Goal: Navigation & Orientation: Find specific page/section

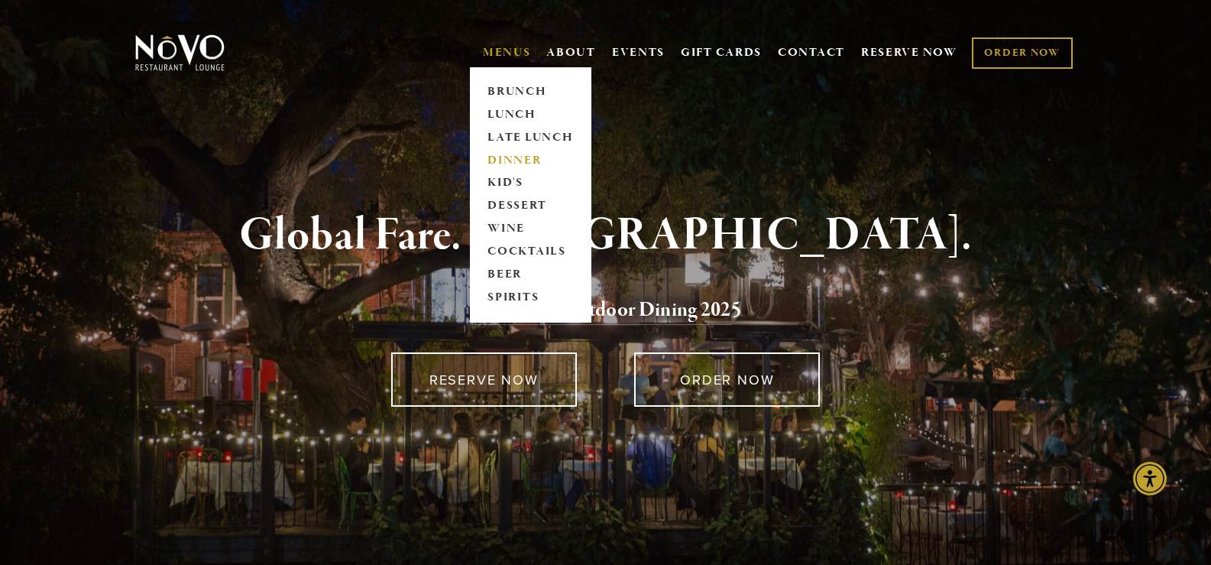
click at [507, 157] on link "DINNER" at bounding box center [531, 160] width 96 height 23
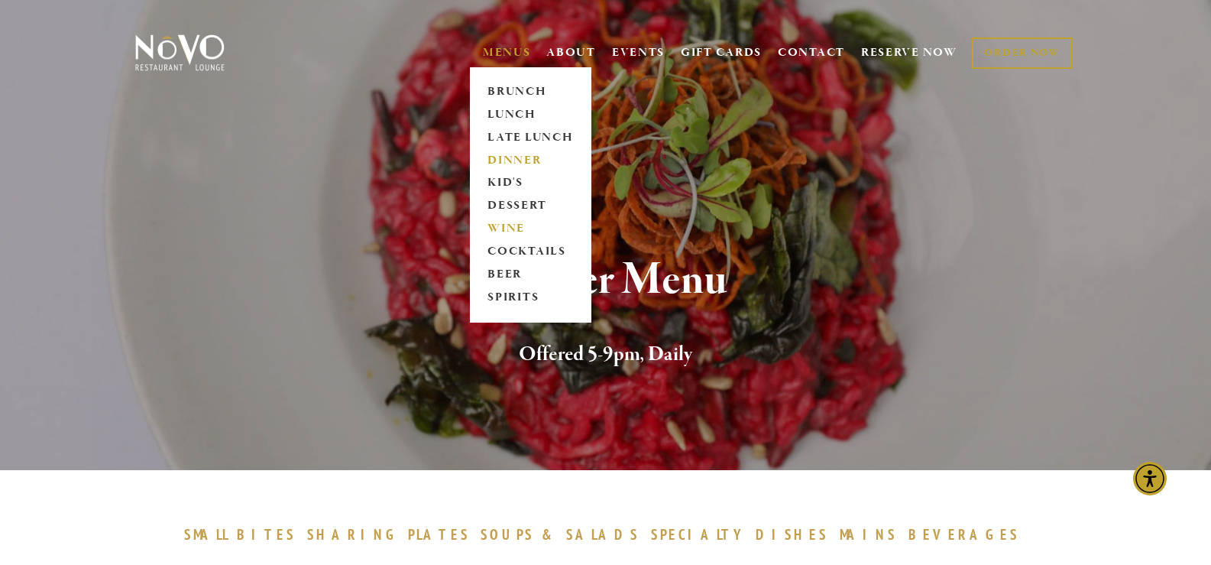
click at [498, 232] on link "WINE" at bounding box center [531, 229] width 96 height 23
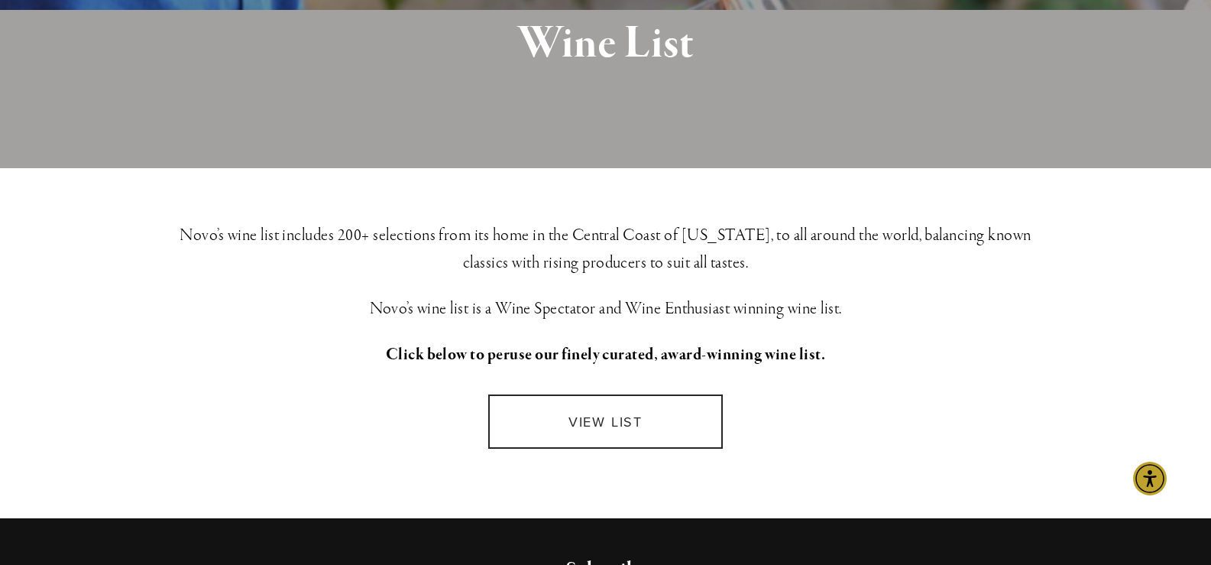
scroll to position [458, 0]
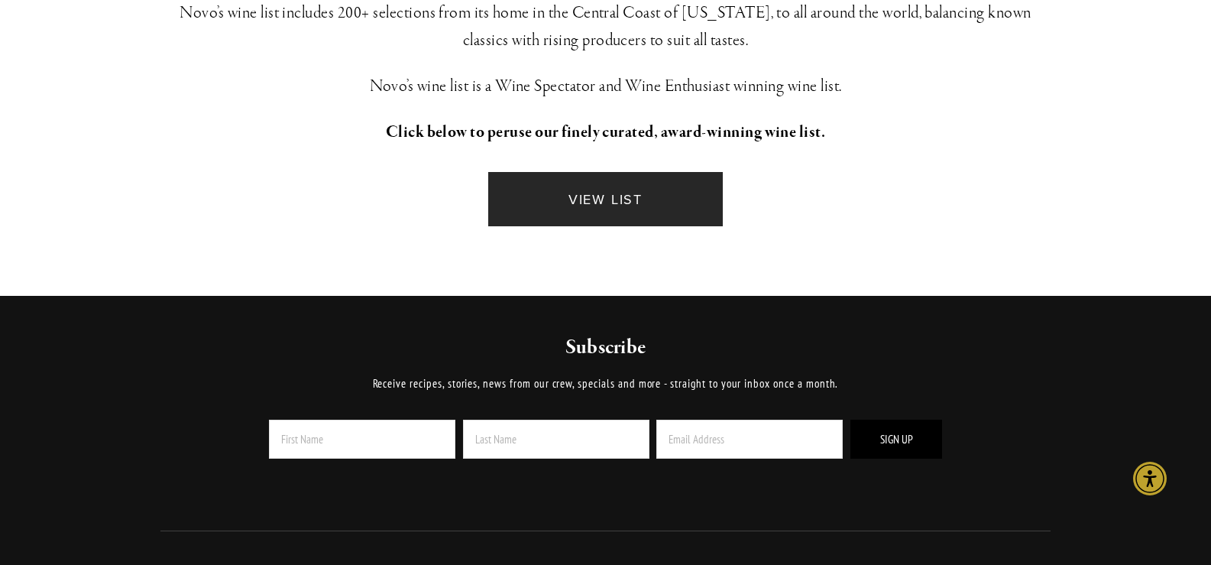
click at [591, 196] on link "VIEW LIST" at bounding box center [605, 199] width 234 height 54
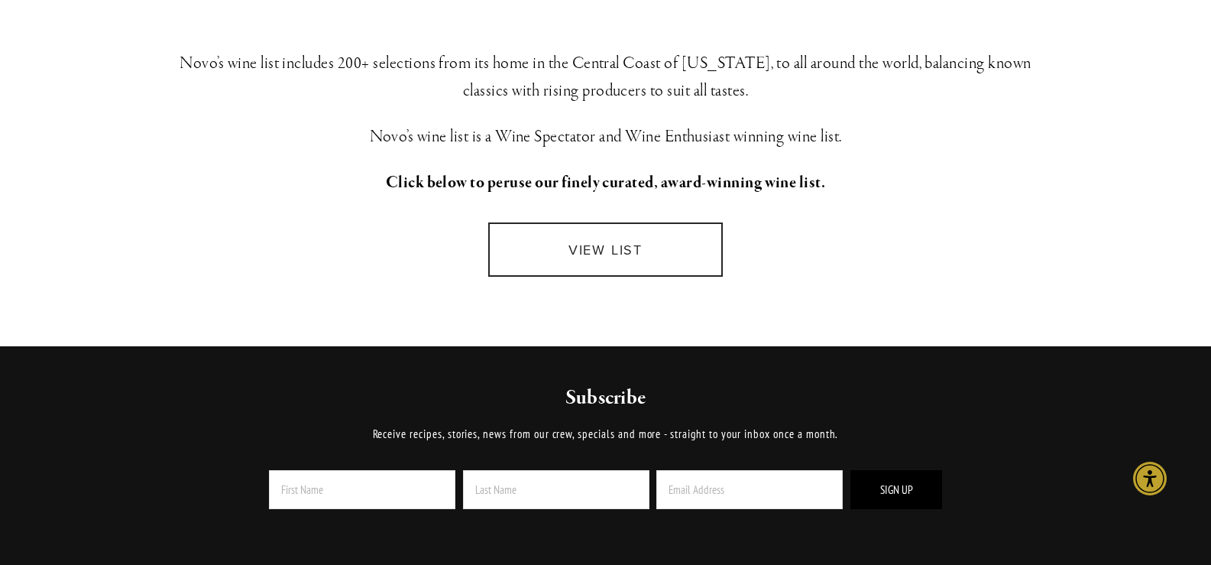
scroll to position [0, 0]
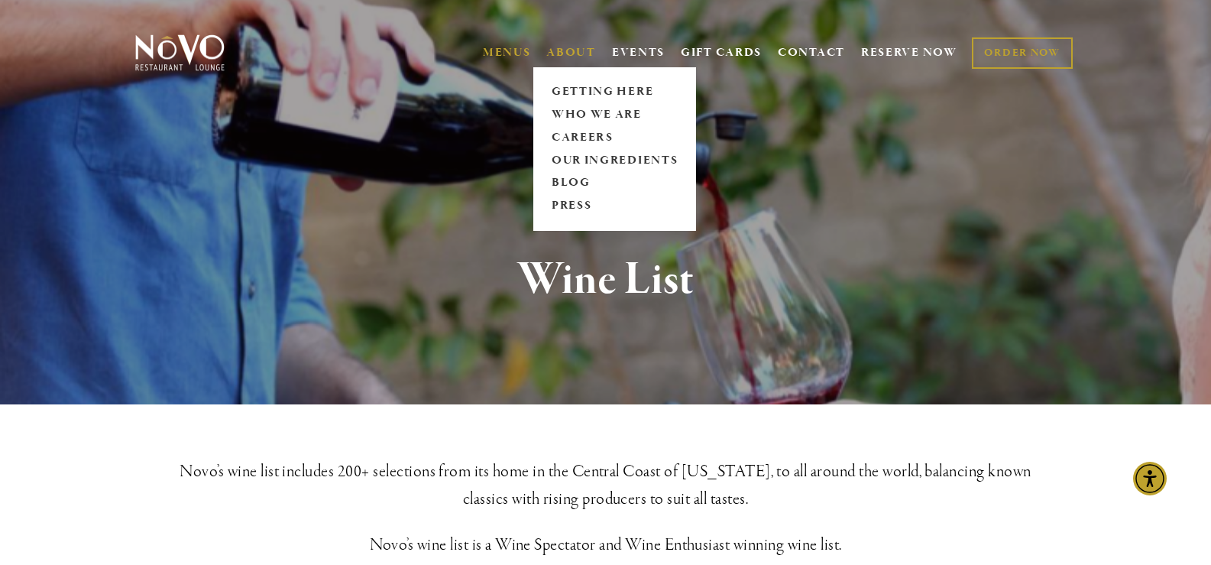
click at [569, 47] on link "ABOUT" at bounding box center [571, 52] width 50 height 15
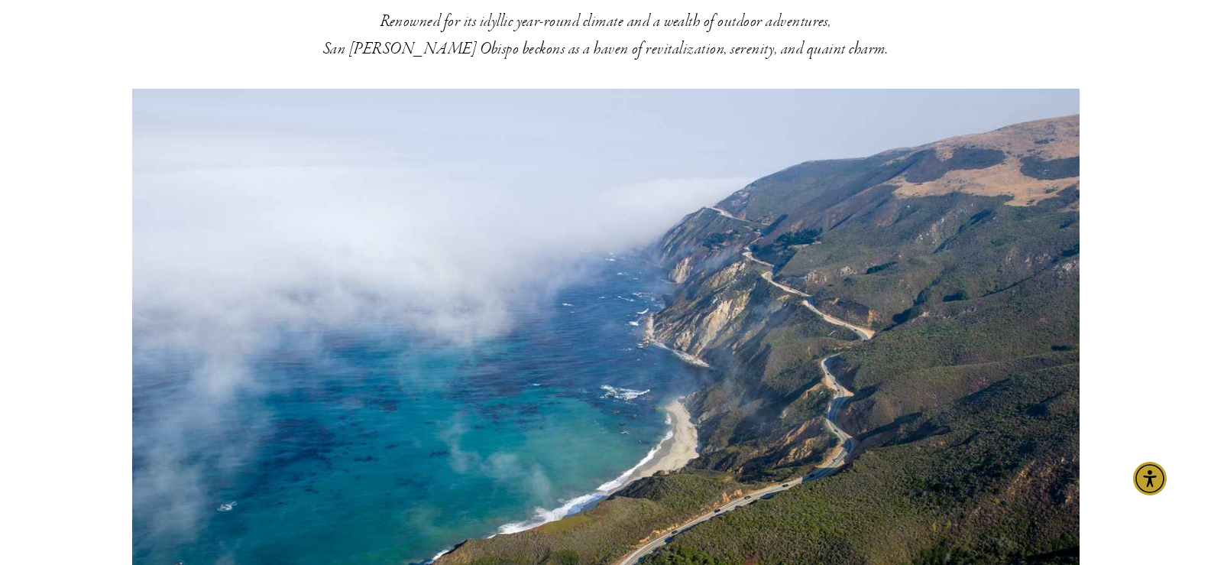
scroll to position [229, 0]
